Goal: Task Accomplishment & Management: Use online tool/utility

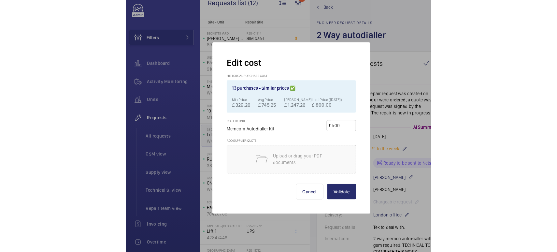
scroll to position [378, 0]
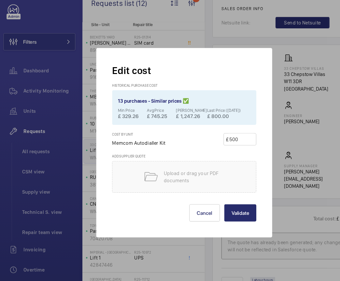
click at [209, 69] on h2 "Edit cost" at bounding box center [170, 75] width 130 height 12
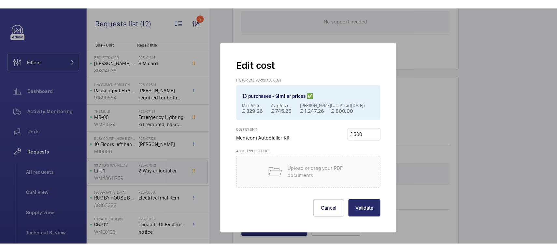
scroll to position [0, 0]
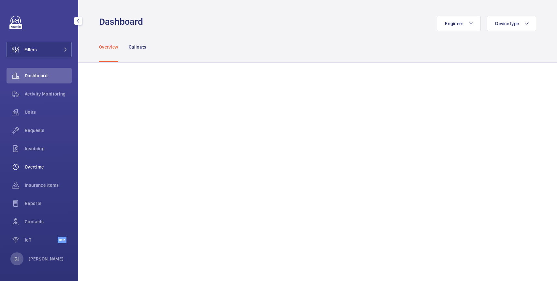
click at [45, 164] on span "Overtime" at bounding box center [48, 167] width 47 height 7
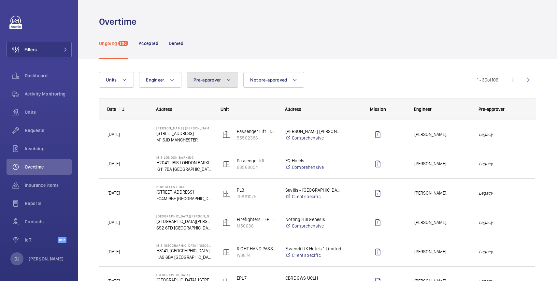
click at [226, 81] on mat-icon at bounding box center [228, 80] width 5 height 8
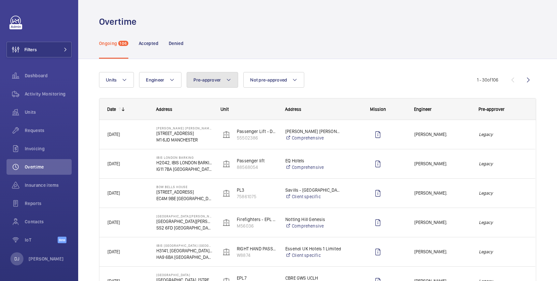
click at [202, 74] on button "Pre-approver" at bounding box center [212, 80] width 51 height 16
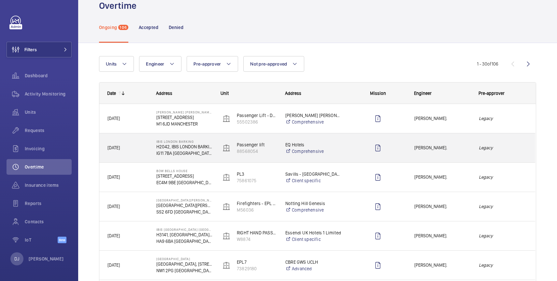
scroll to position [10, 0]
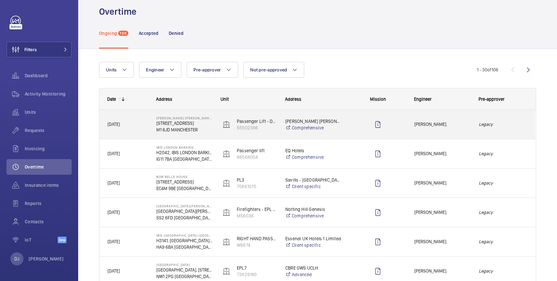
click at [417, 129] on div "Sean Coward." at bounding box center [439, 124] width 64 height 21
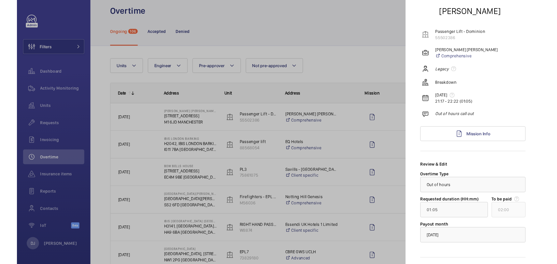
scroll to position [53, 0]
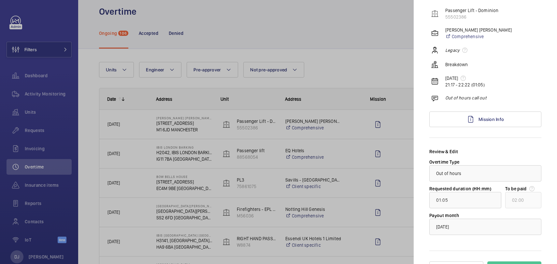
click at [265, 113] on div at bounding box center [278, 132] width 557 height 264
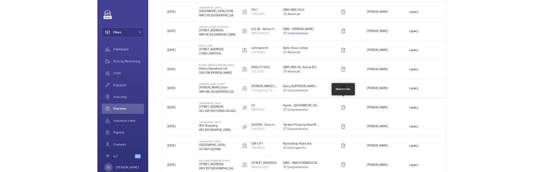
scroll to position [0, 0]
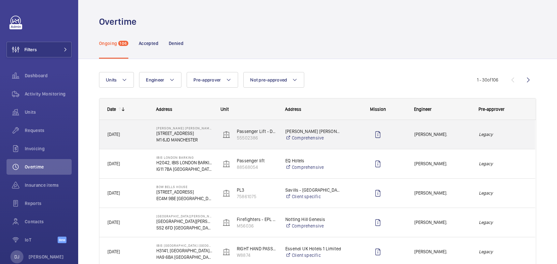
click at [348, 139] on div at bounding box center [374, 134] width 64 height 29
